Goal: Navigation & Orientation: Find specific page/section

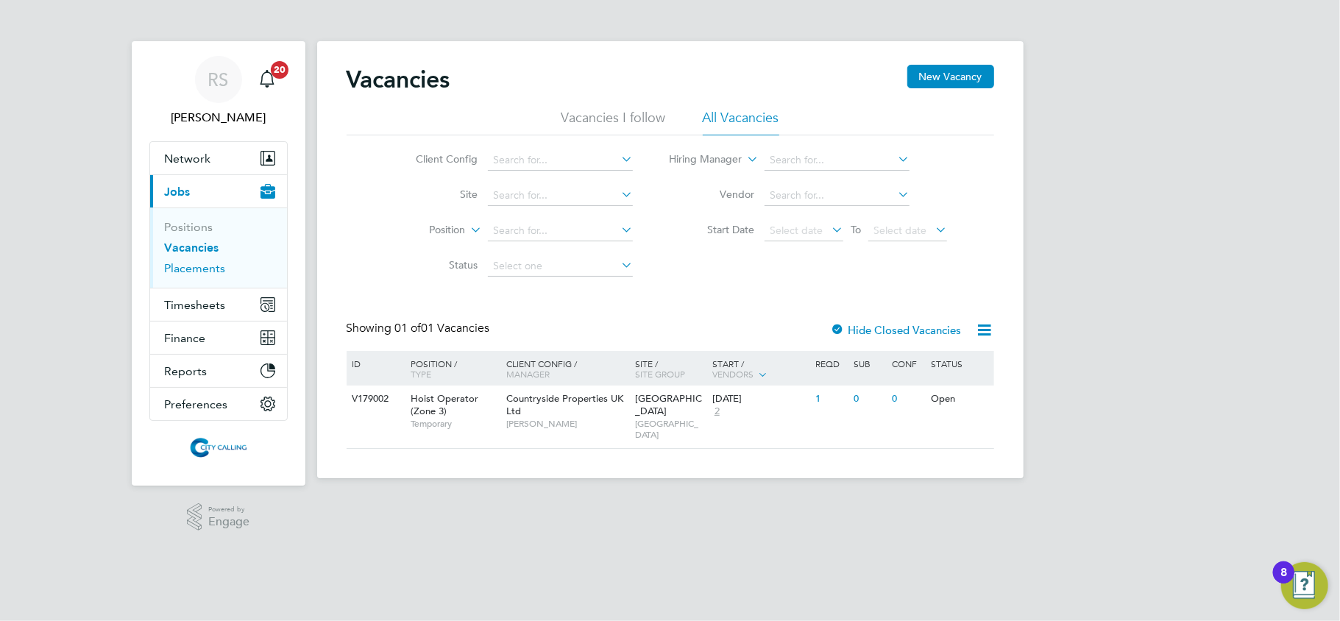
click at [206, 272] on link "Placements" at bounding box center [195, 268] width 61 height 14
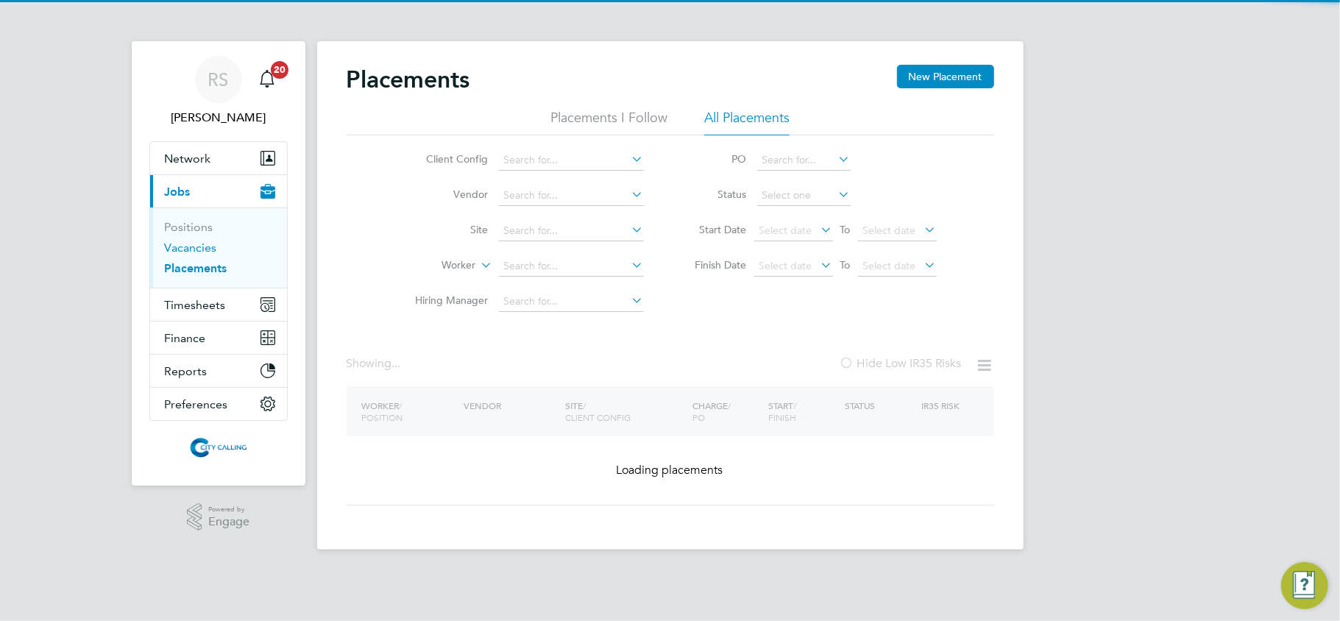
click at [191, 242] on link "Vacancies" at bounding box center [191, 248] width 52 height 14
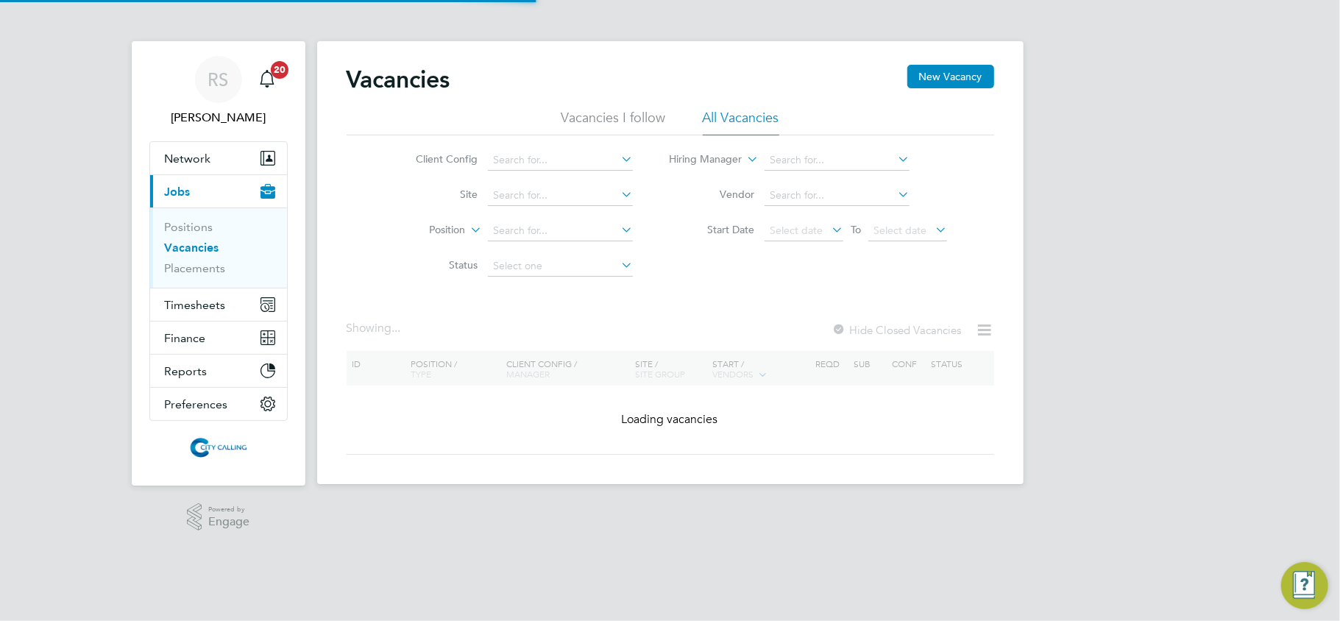
click at [184, 251] on link "Vacancies" at bounding box center [192, 248] width 54 height 14
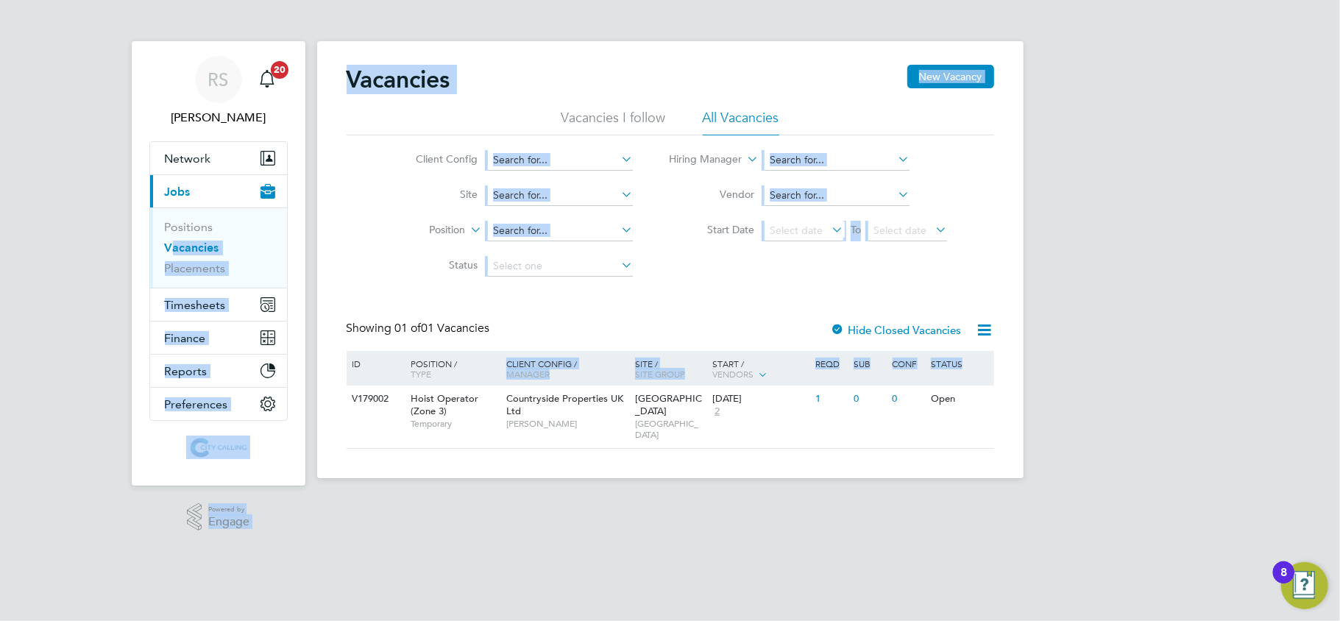
drag, startPoint x: 1110, startPoint y: 424, endPoint x: 110, endPoint y: 237, distance: 1017.4
click at [110, 237] on div "[PERSON_NAME] Notifications 20 Applications: Network Team Members Businesses Si…" at bounding box center [670, 251] width 1340 height 502
click at [103, 231] on div "[PERSON_NAME] Notifications 20 Applications: Network Team Members Businesses Si…" at bounding box center [670, 251] width 1340 height 502
click at [896, 171] on li "Hiring Manager" at bounding box center [808, 160] width 314 height 35
